Goal: Feedback & Contribution: Submit feedback/report problem

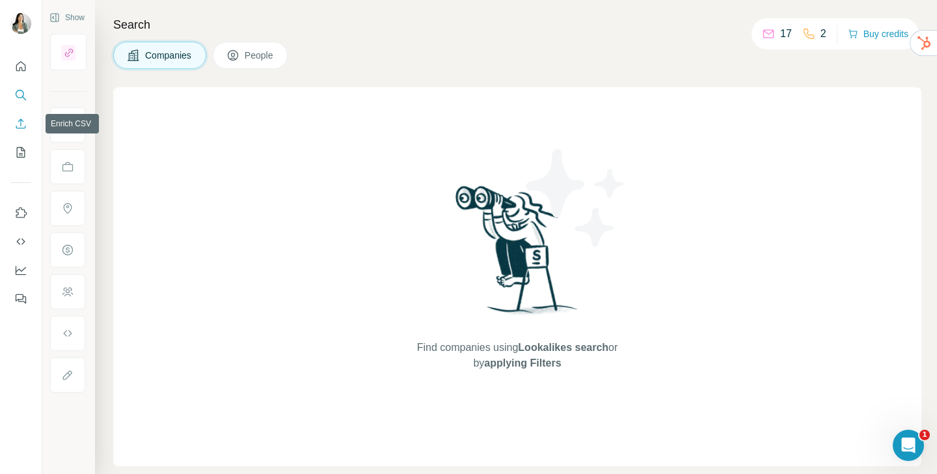
click at [18, 131] on button "Enrich CSV" at bounding box center [20, 123] width 21 height 23
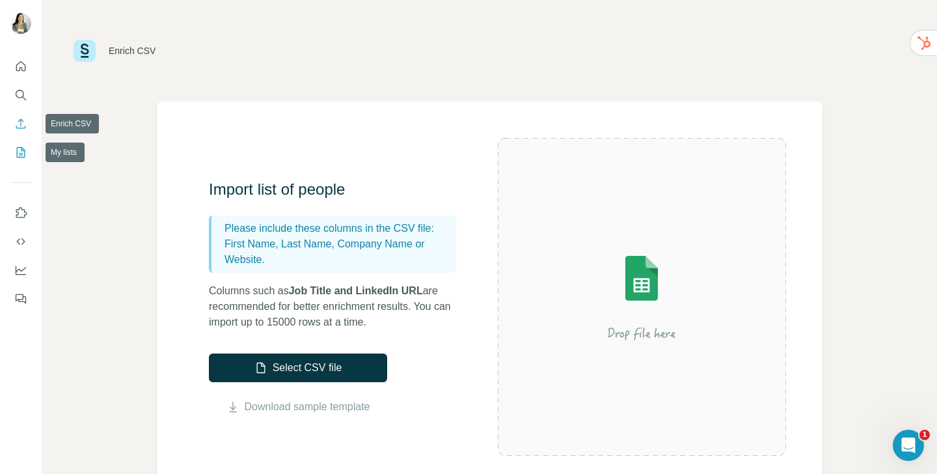
click at [19, 152] on icon "My lists" at bounding box center [20, 152] width 13 height 13
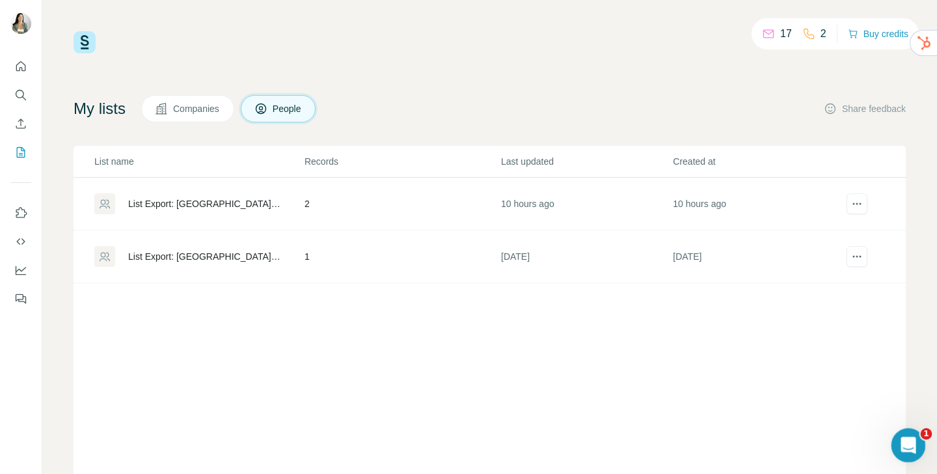
click at [900, 438] on icon "Open Intercom Messenger" at bounding box center [906, 443] width 21 height 21
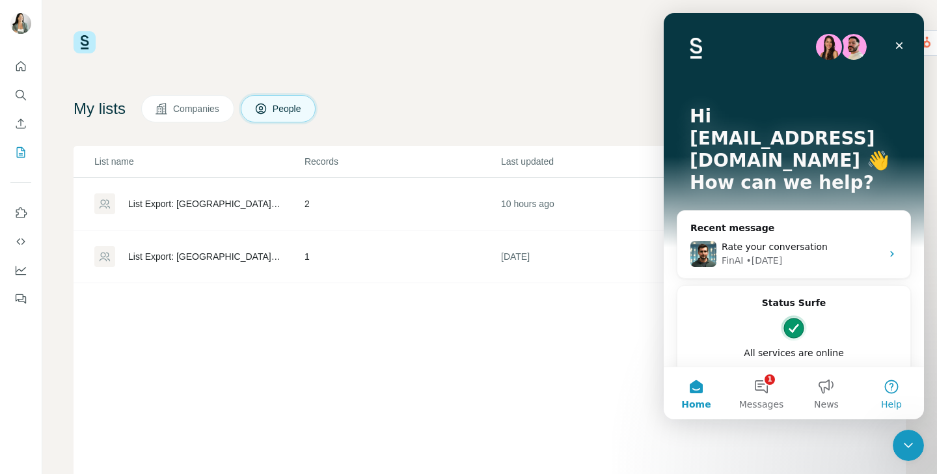
click at [898, 400] on span "Help" at bounding box center [891, 404] width 21 height 9
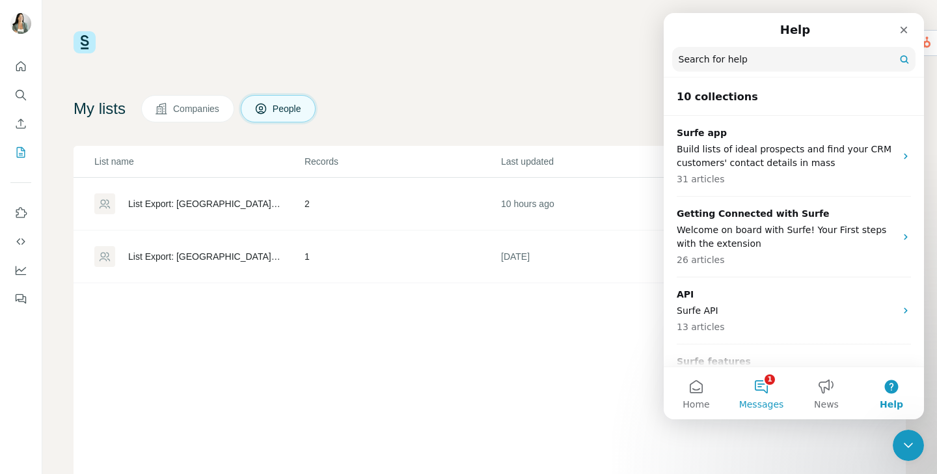
click at [784, 394] on button "1 Messages" at bounding box center [761, 393] width 65 height 52
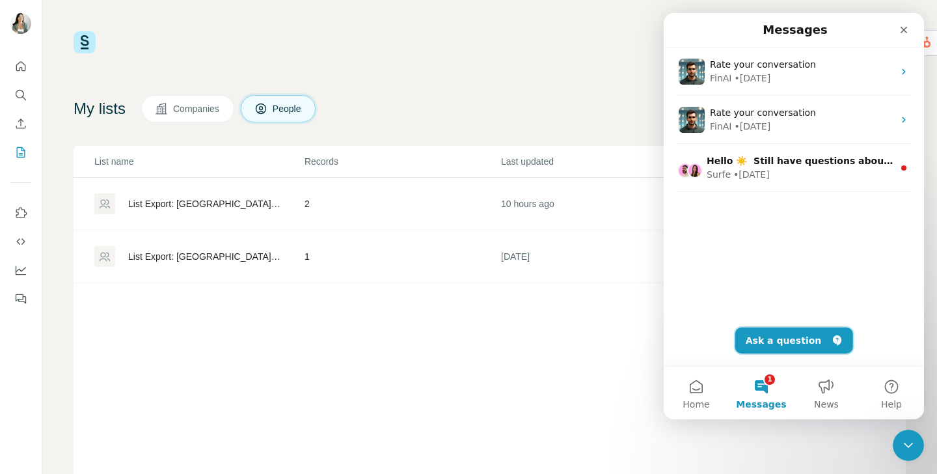
click at [783, 330] on button "Ask a question" at bounding box center [794, 340] width 118 height 26
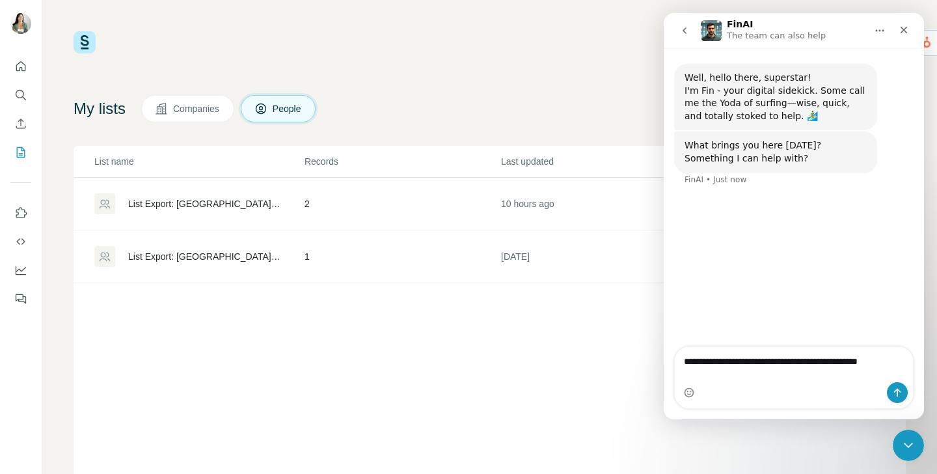
type textarea "**********"
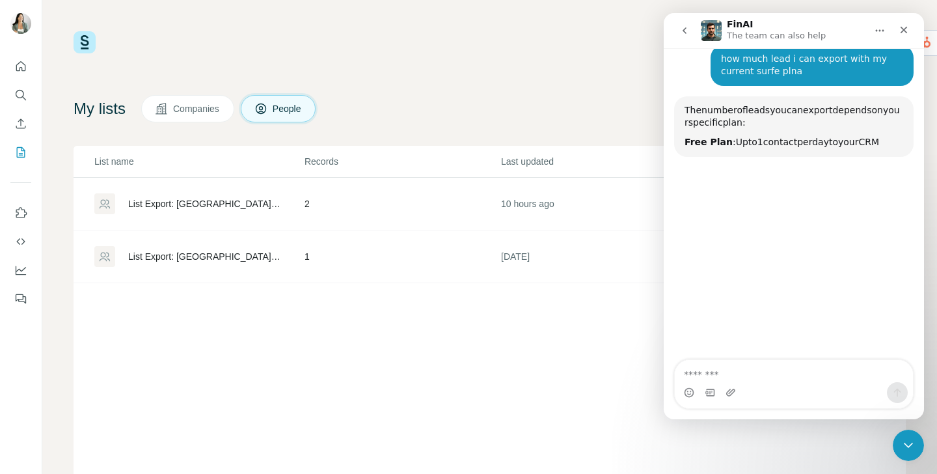
scroll to position [138, 0]
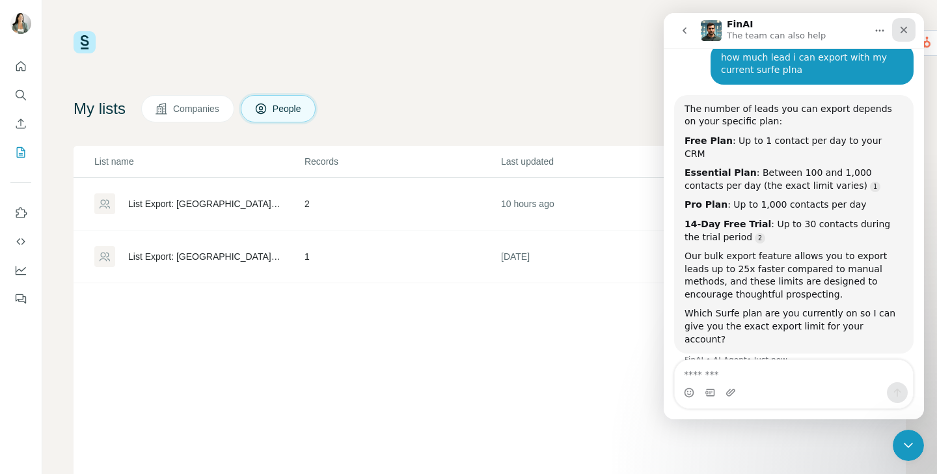
click at [907, 28] on icon "Close" at bounding box center [904, 30] width 10 height 10
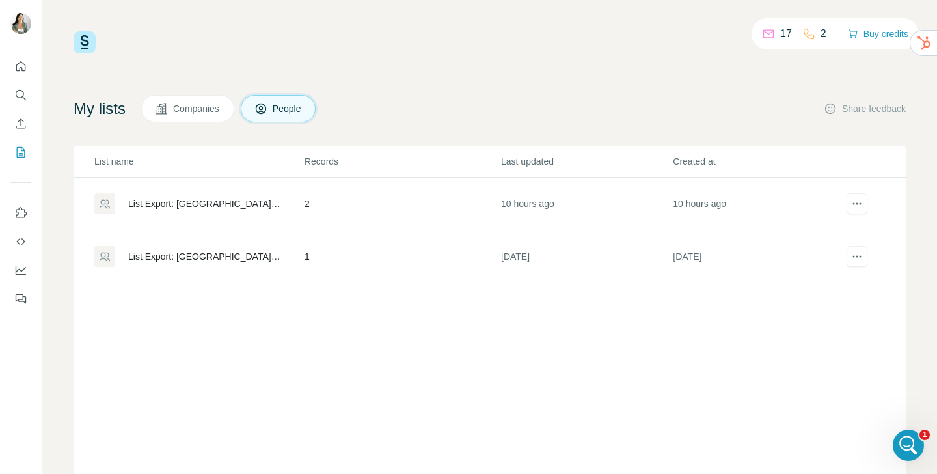
scroll to position [135, 0]
click at [906, 439] on icon "Open Intercom Messenger" at bounding box center [906, 443] width 9 height 10
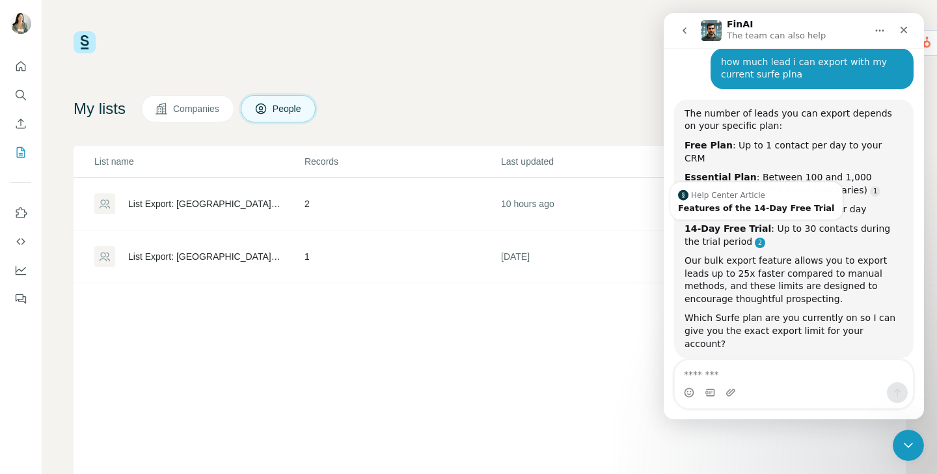
click at [755, 238] on link "Source reference 10774847:" at bounding box center [760, 243] width 10 height 10
click at [738, 204] on div "Features of the 14-Day Free Trial" at bounding box center [756, 207] width 157 height 8
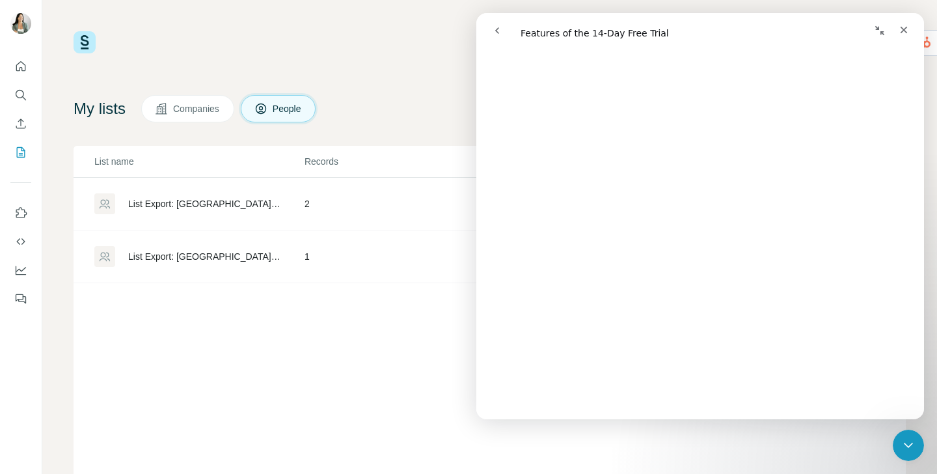
scroll to position [709, 0]
click at [476, 30] on nav "Intercom messenger" at bounding box center [700, 30] width 448 height 35
click at [911, 29] on div "Close" at bounding box center [903, 29] width 23 height 23
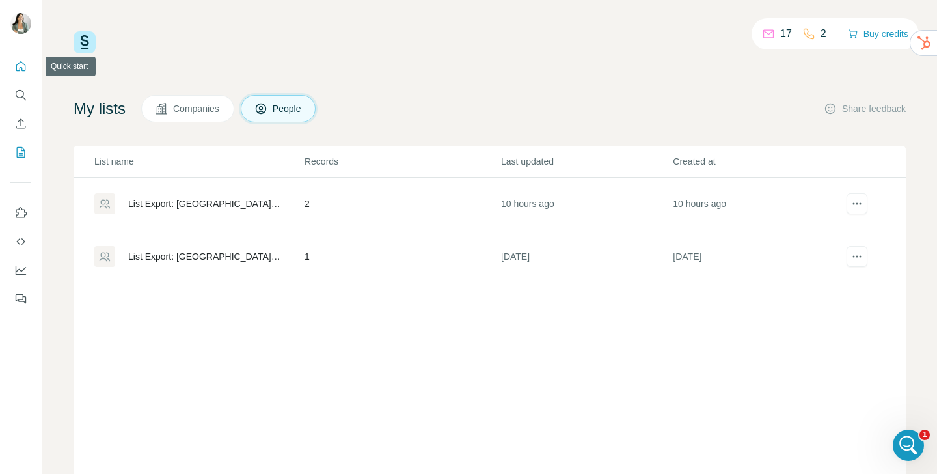
click at [15, 67] on icon "Quick start" at bounding box center [20, 66] width 13 height 13
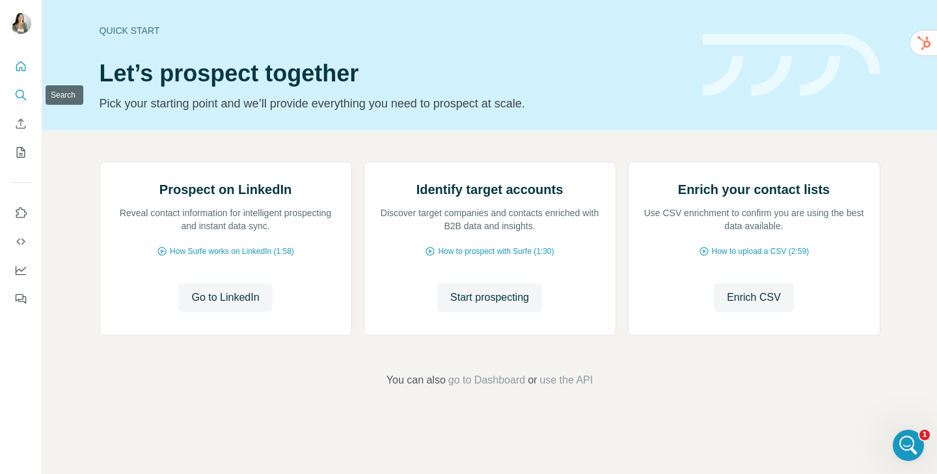
click at [17, 99] on icon "Search" at bounding box center [20, 95] width 13 height 13
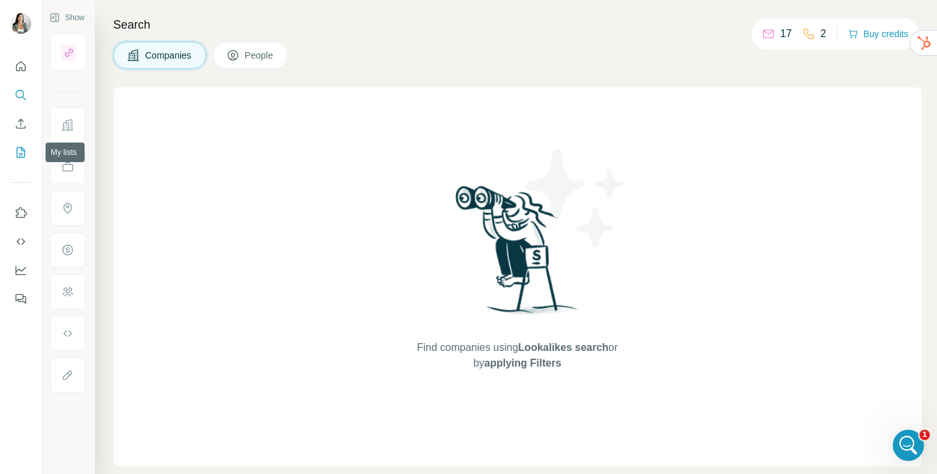
click at [23, 163] on button "My lists" at bounding box center [20, 152] width 21 height 23
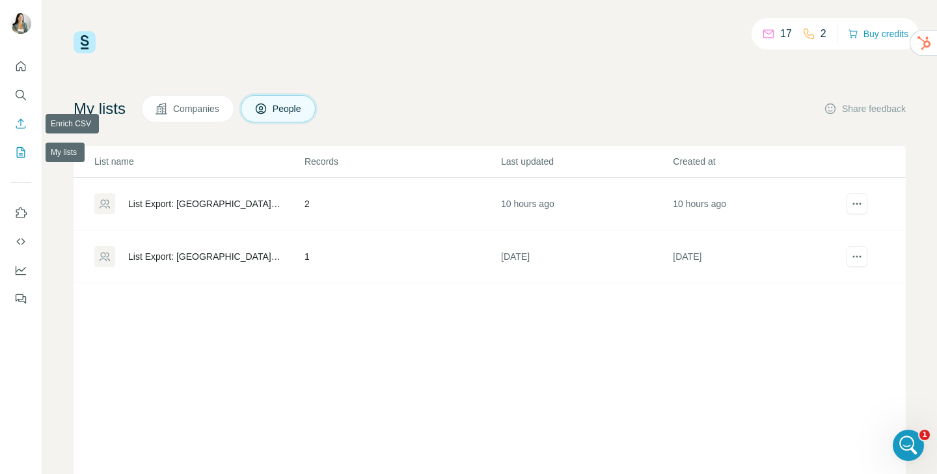
click at [19, 128] on icon "Enrich CSV" at bounding box center [21, 123] width 10 height 10
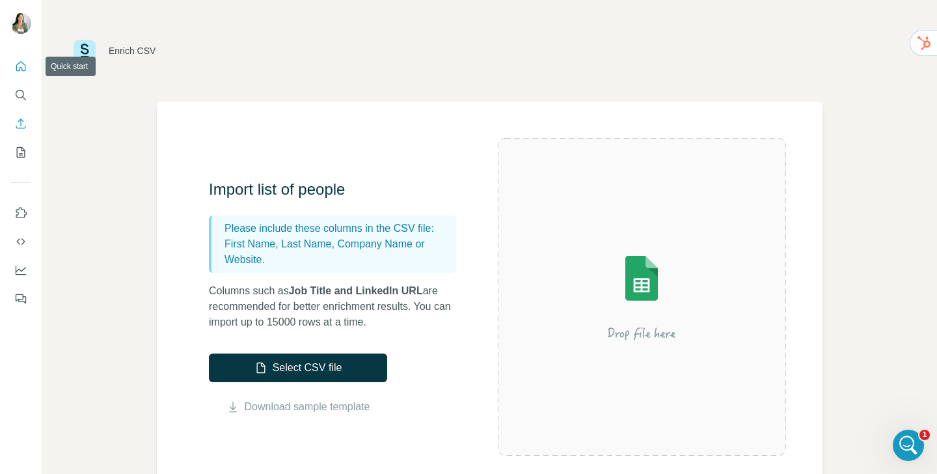
click at [20, 67] on icon "Quick start" at bounding box center [21, 66] width 10 height 10
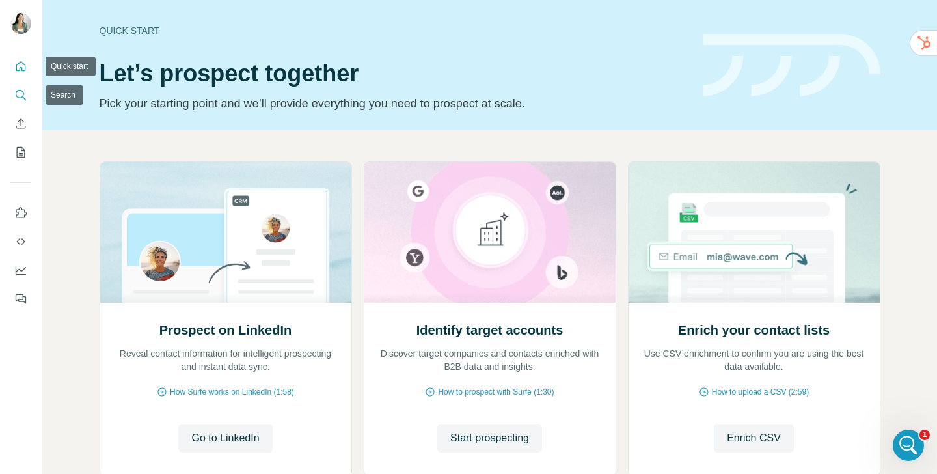
click at [21, 98] on icon "Search" at bounding box center [20, 95] width 13 height 13
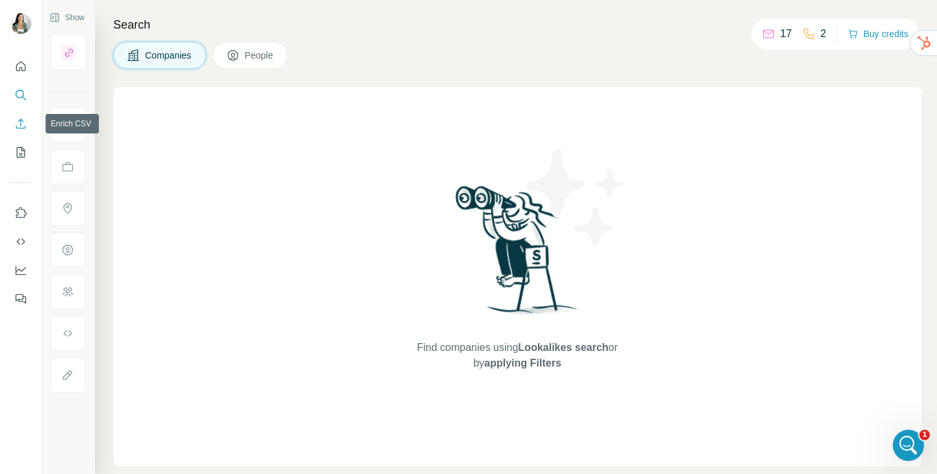
click at [18, 126] on icon "Enrich CSV" at bounding box center [20, 123] width 13 height 13
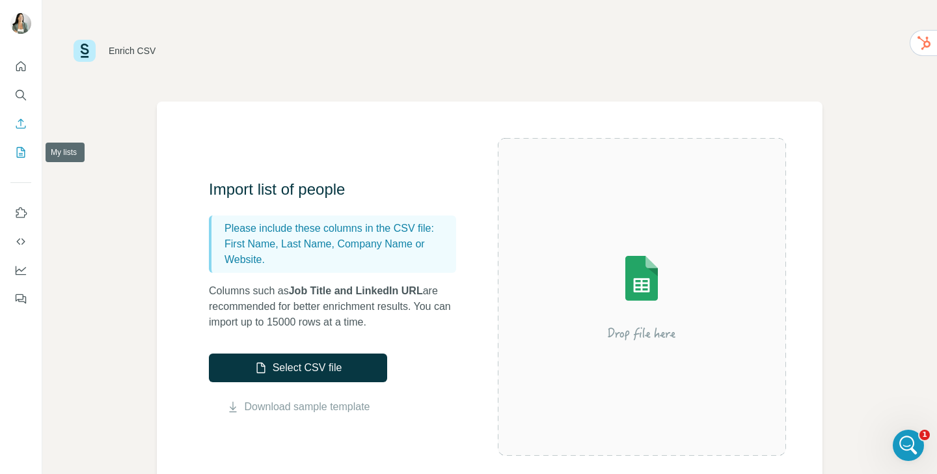
click at [18, 151] on icon "My lists" at bounding box center [20, 152] width 13 height 13
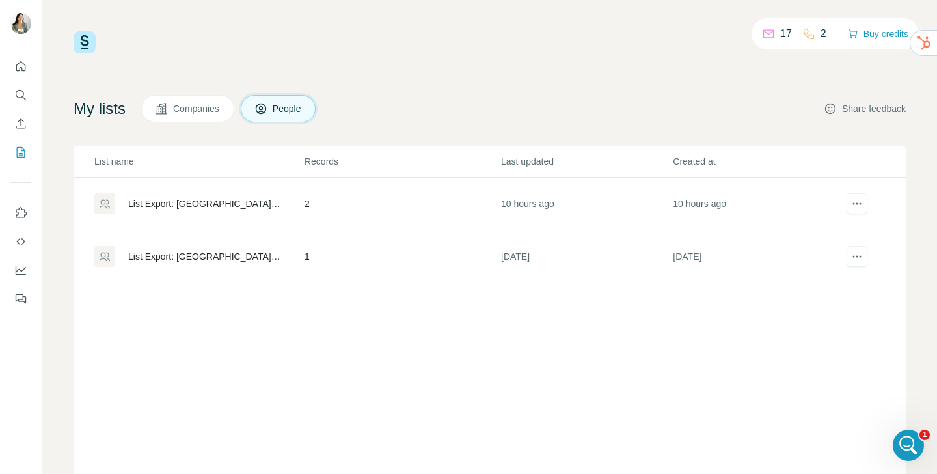
click at [874, 110] on button "Share feedback" at bounding box center [865, 108] width 82 height 13
